Goal: Information Seeking & Learning: Learn about a topic

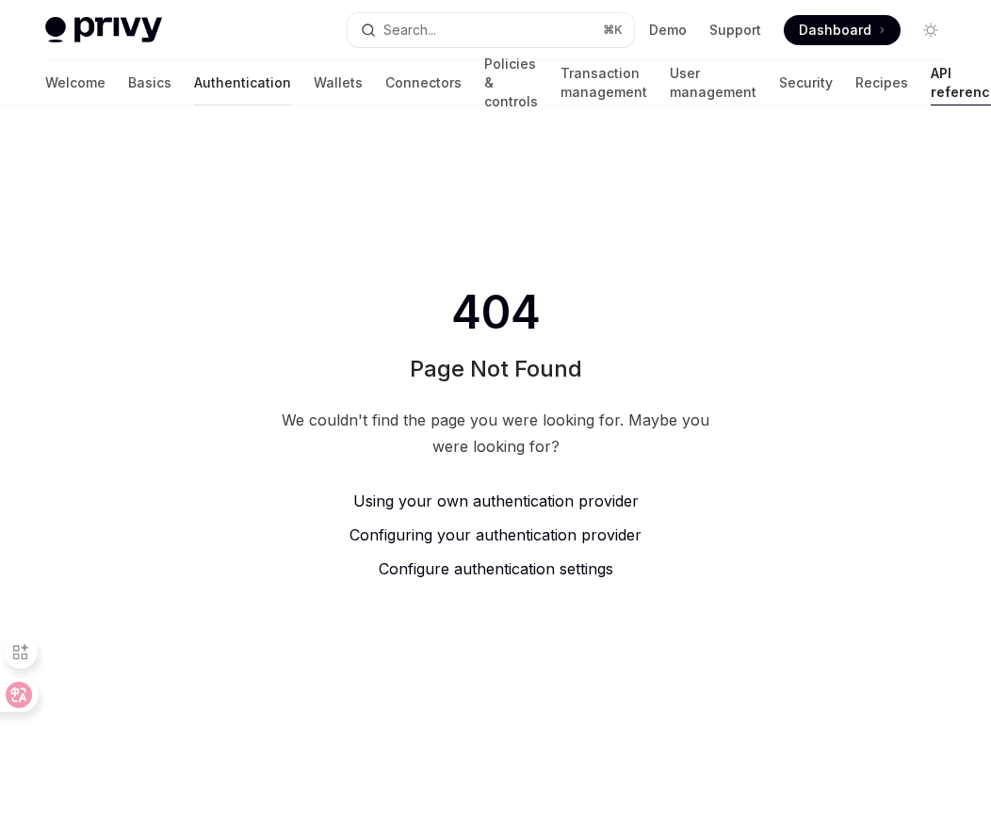
click at [194, 82] on link "Authentication" at bounding box center [242, 82] width 97 height 45
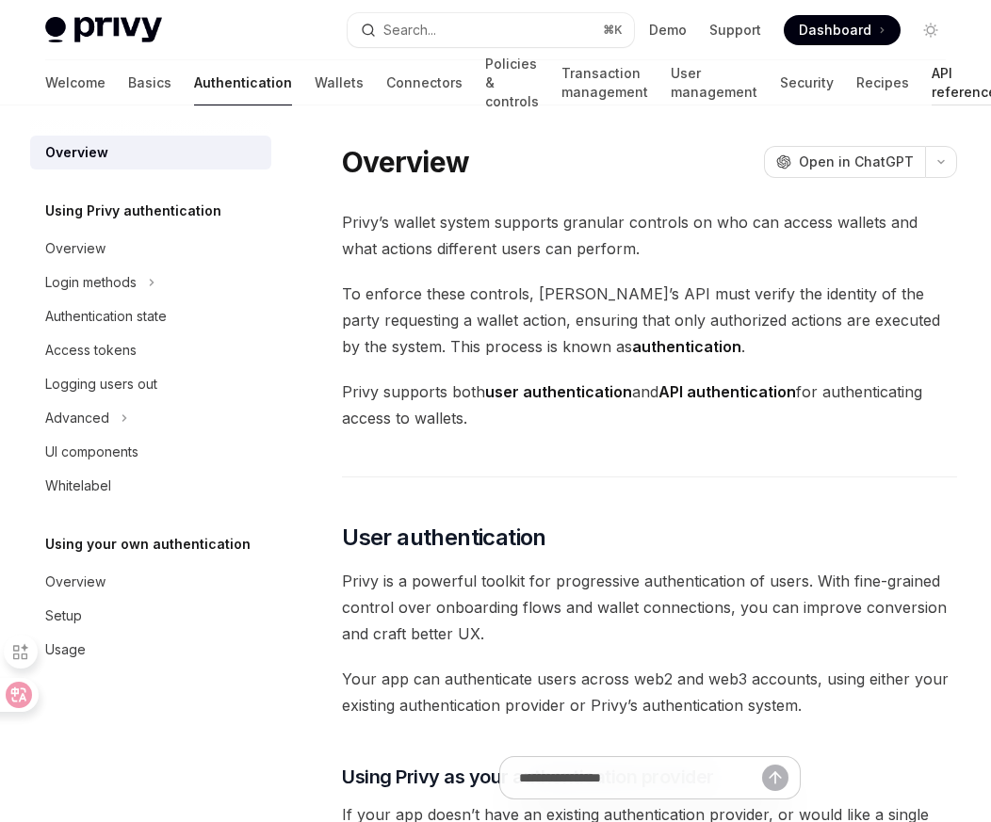
click at [932, 82] on link "API reference" at bounding box center [964, 82] width 65 height 45
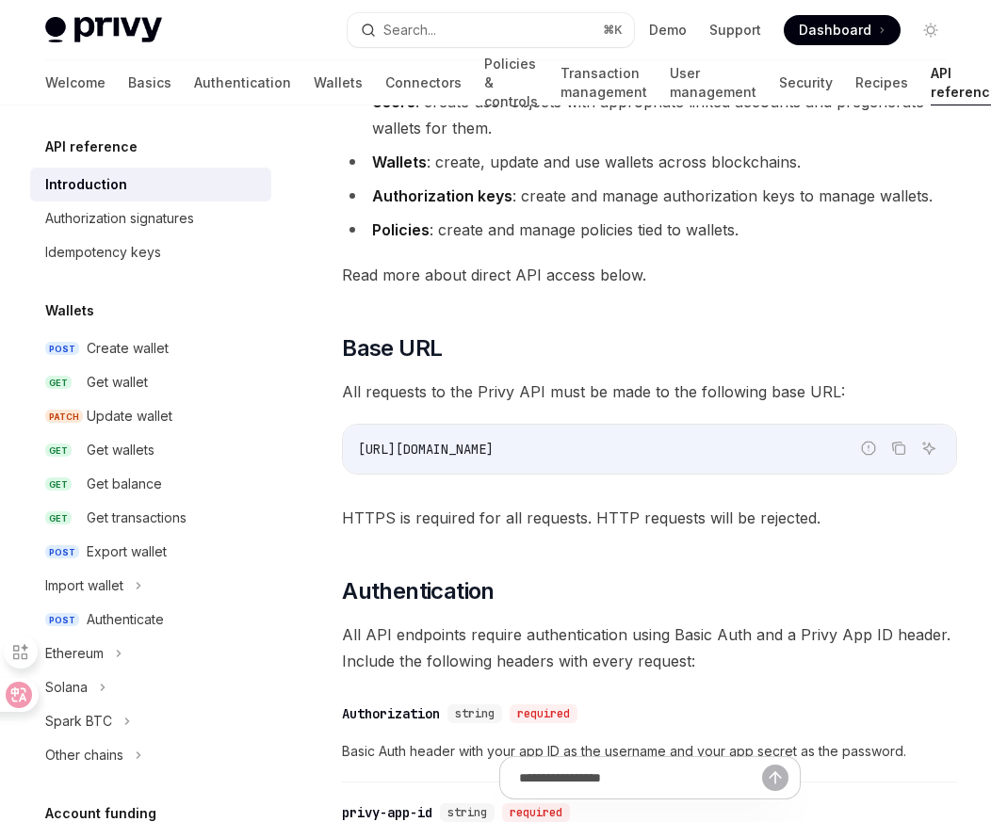
scroll to position [260, 0]
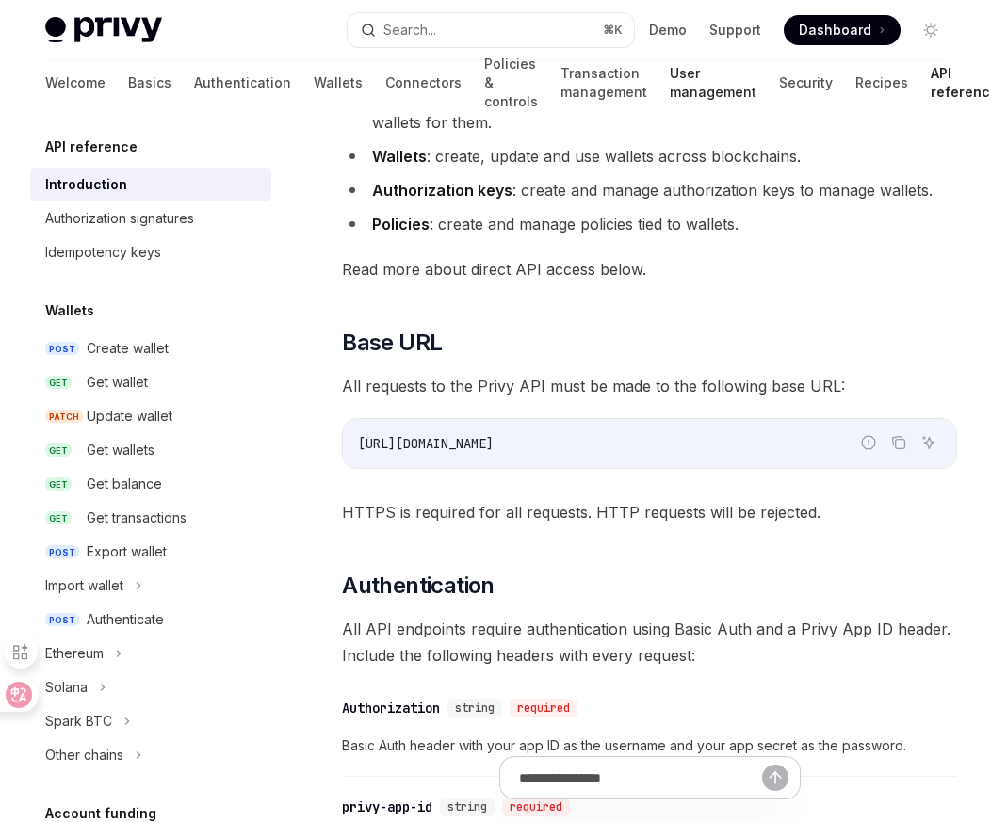
click at [670, 87] on link "User management" at bounding box center [713, 82] width 87 height 45
type textarea "*"
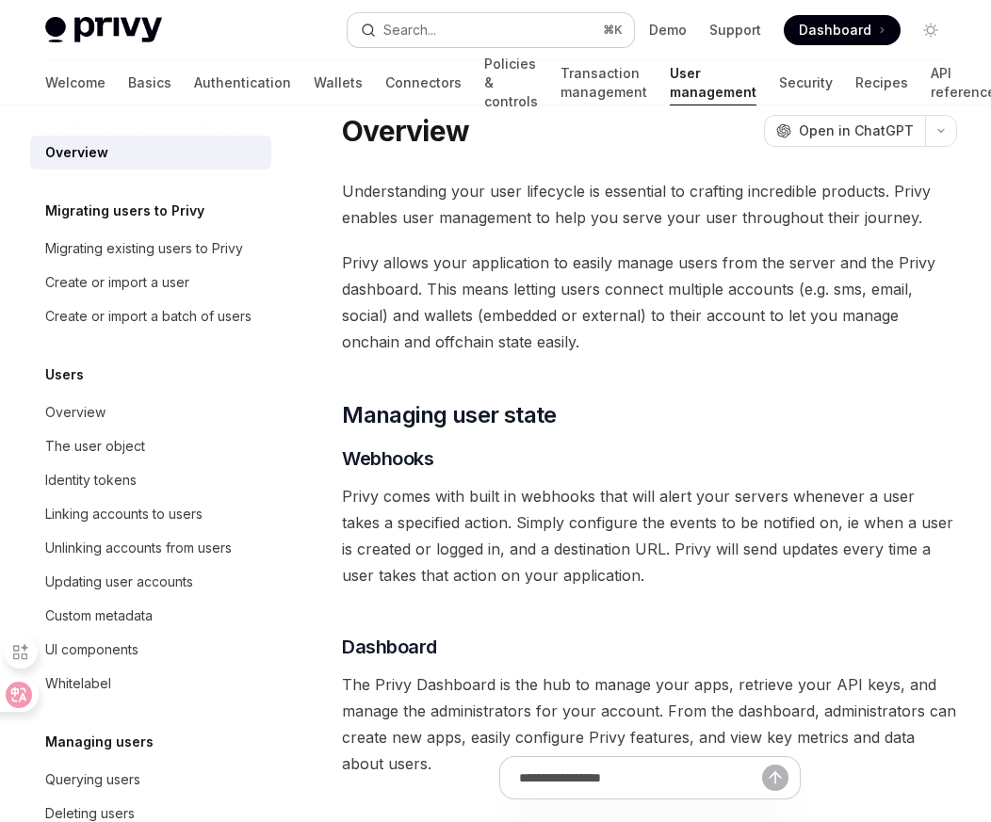
click at [505, 24] on button "Search... ⌘ K" at bounding box center [491, 30] width 287 height 34
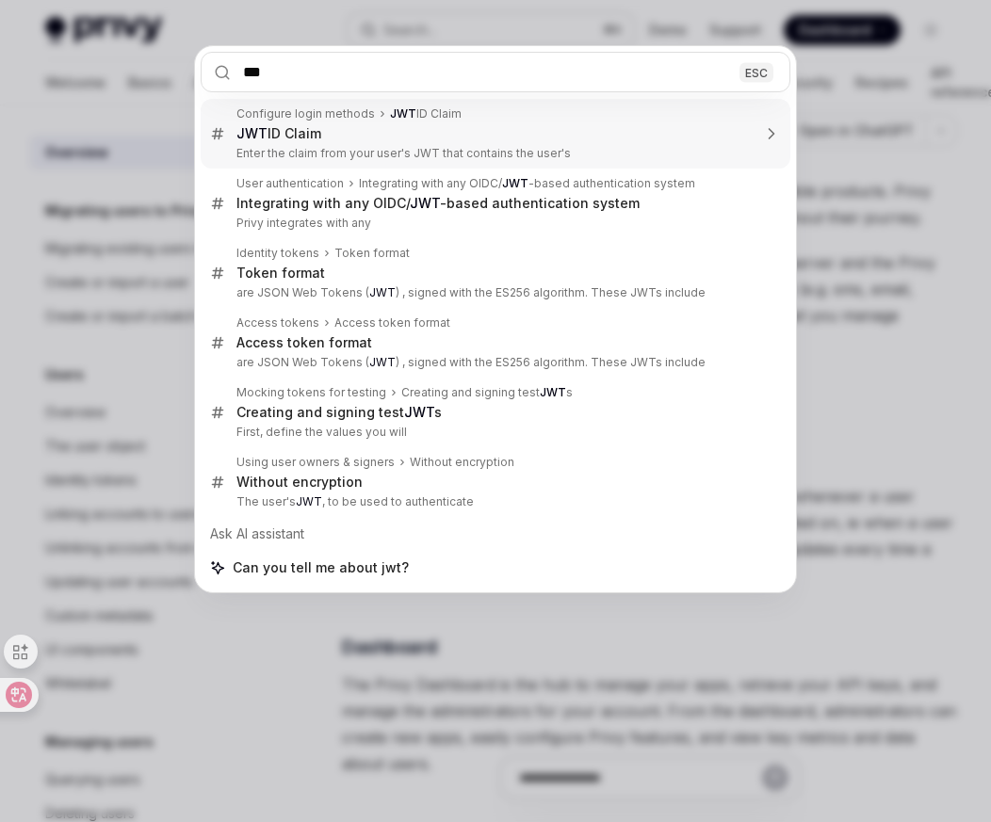
type input "***"
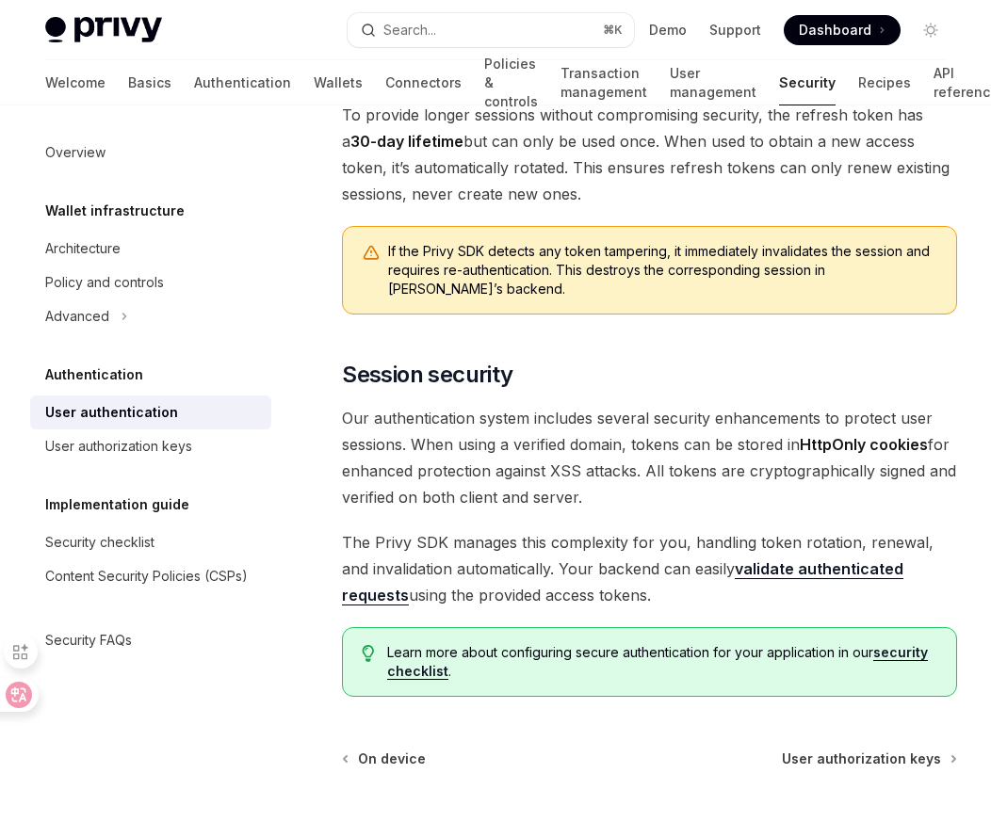
scroll to position [1668, 0]
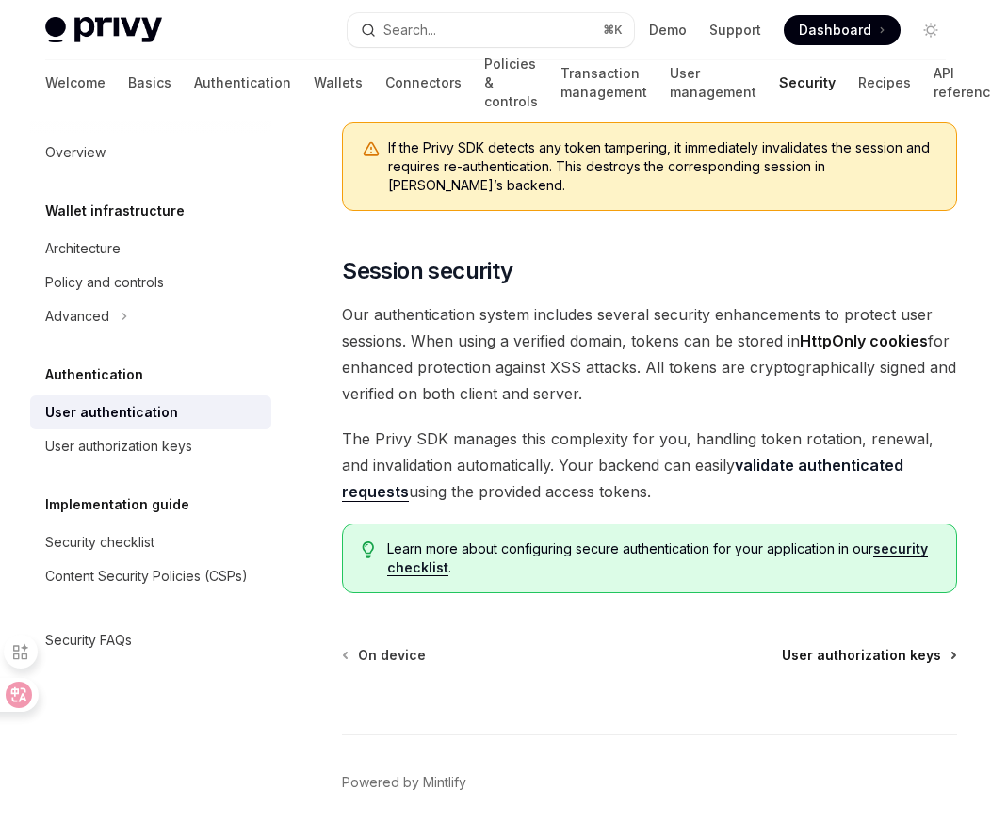
click at [838, 646] on span "User authorization keys" at bounding box center [861, 655] width 159 height 19
type textarea "*"
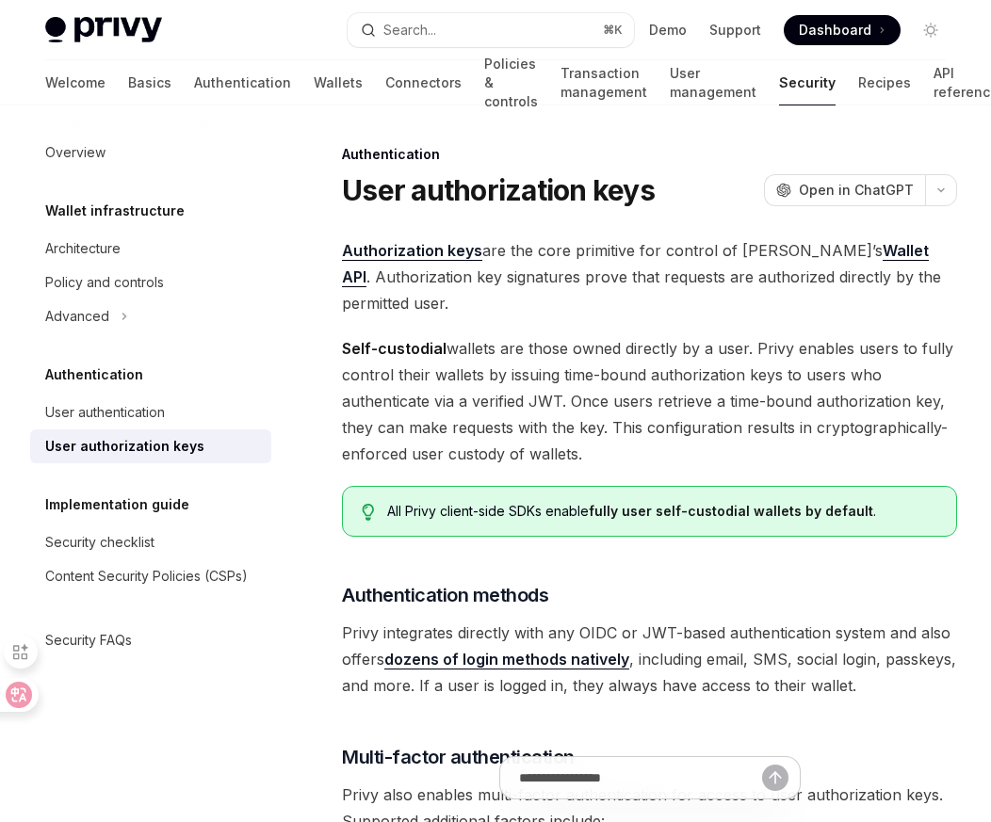
click at [260, 348] on div "Overview Wallet infrastructure Architecture Policy and controls Advanced Authen…" at bounding box center [150, 397] width 241 height 522
